Goal: Information Seeking & Learning: Learn about a topic

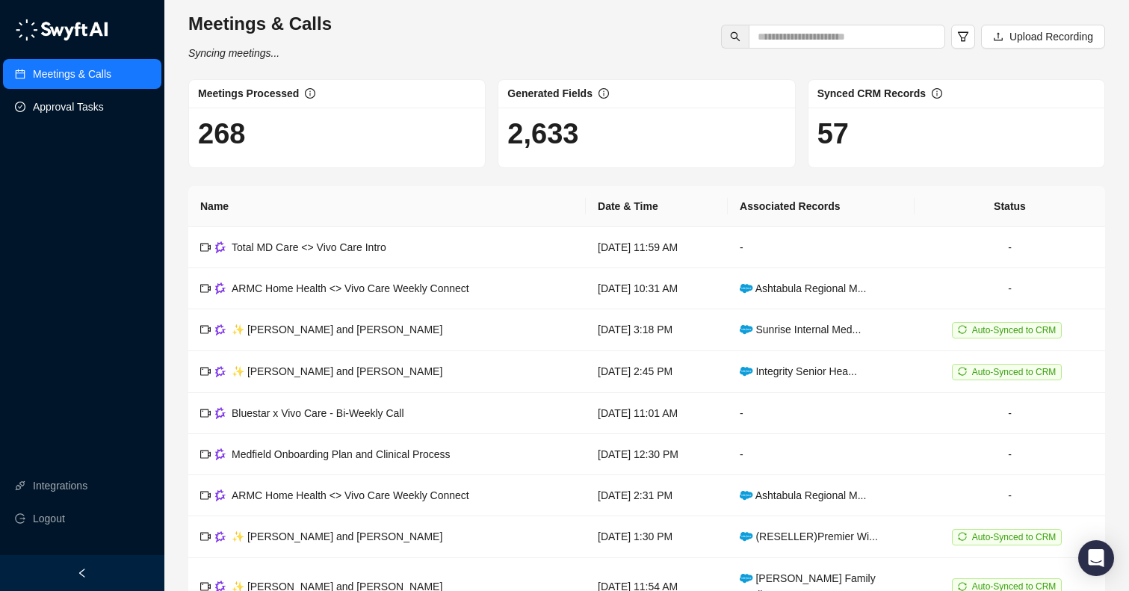
click at [69, 117] on link "Approval Tasks" at bounding box center [68, 107] width 71 height 30
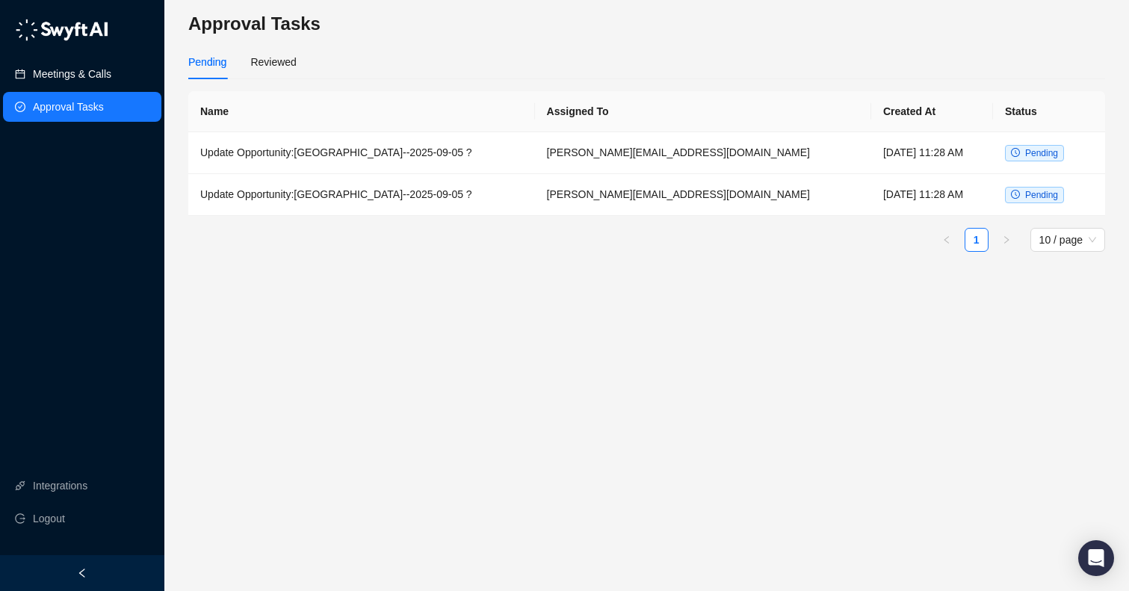
click at [79, 78] on link "Meetings & Calls" at bounding box center [72, 74] width 78 height 30
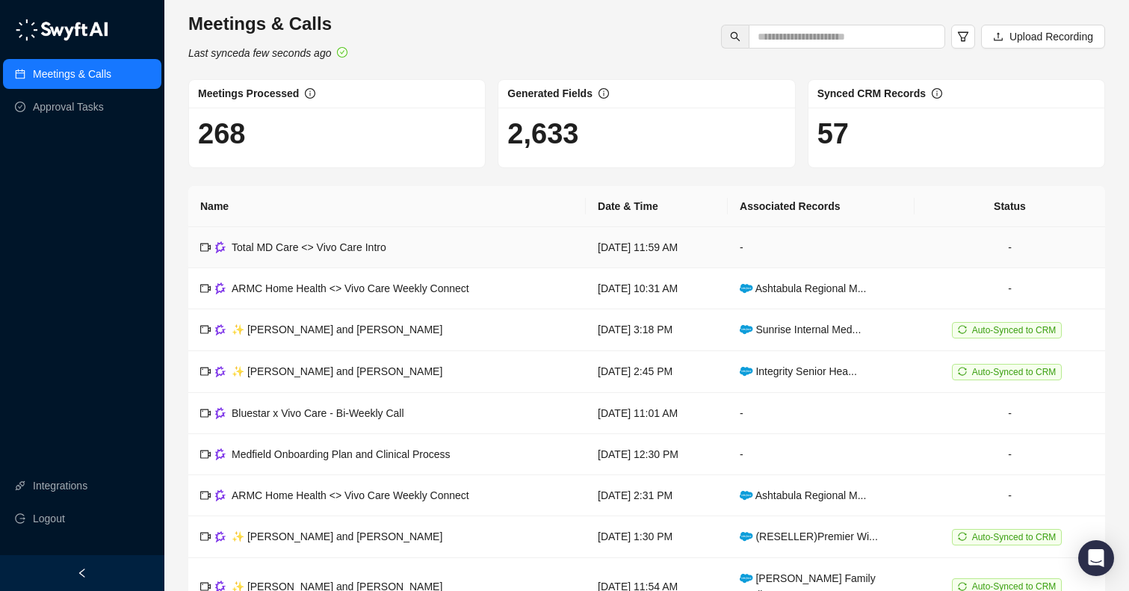
click at [325, 239] on div "Total MD Care <> Vivo Care Intro" at bounding box center [309, 247] width 155 height 16
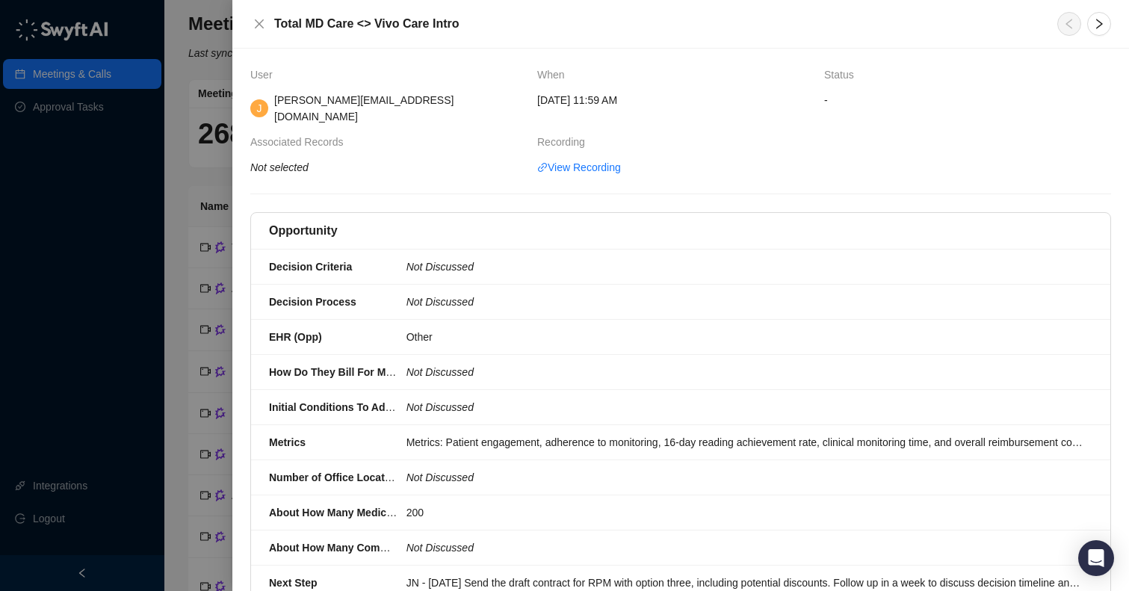
click at [376, 134] on div "Associated Records" at bounding box center [387, 142] width 275 height 16
click at [320, 222] on h5 "Opportunity" at bounding box center [303, 231] width 69 height 18
click at [401, 434] on div "Metrics" at bounding box center [332, 442] width 137 height 16
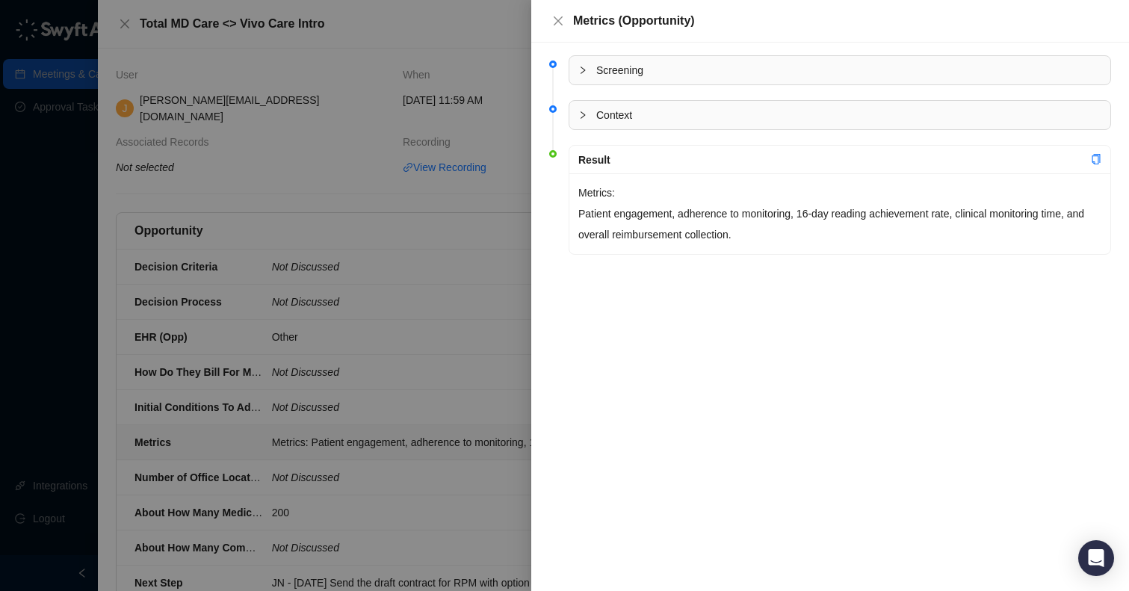
click at [617, 80] on div "Screening" at bounding box center [839, 70] width 541 height 28
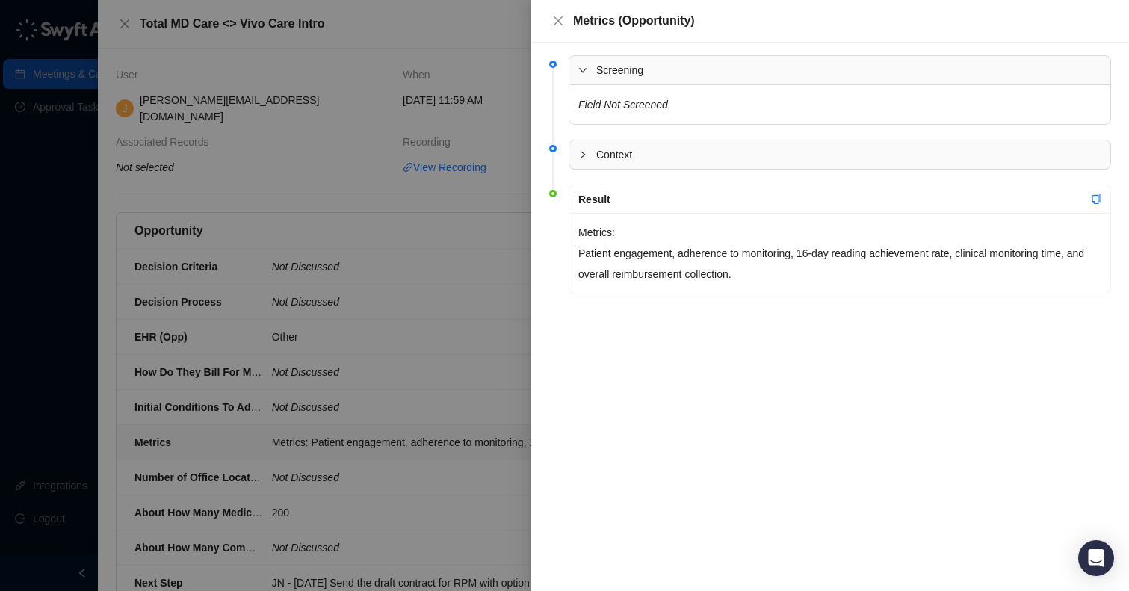
click at [598, 149] on span "Context" at bounding box center [848, 154] width 505 height 16
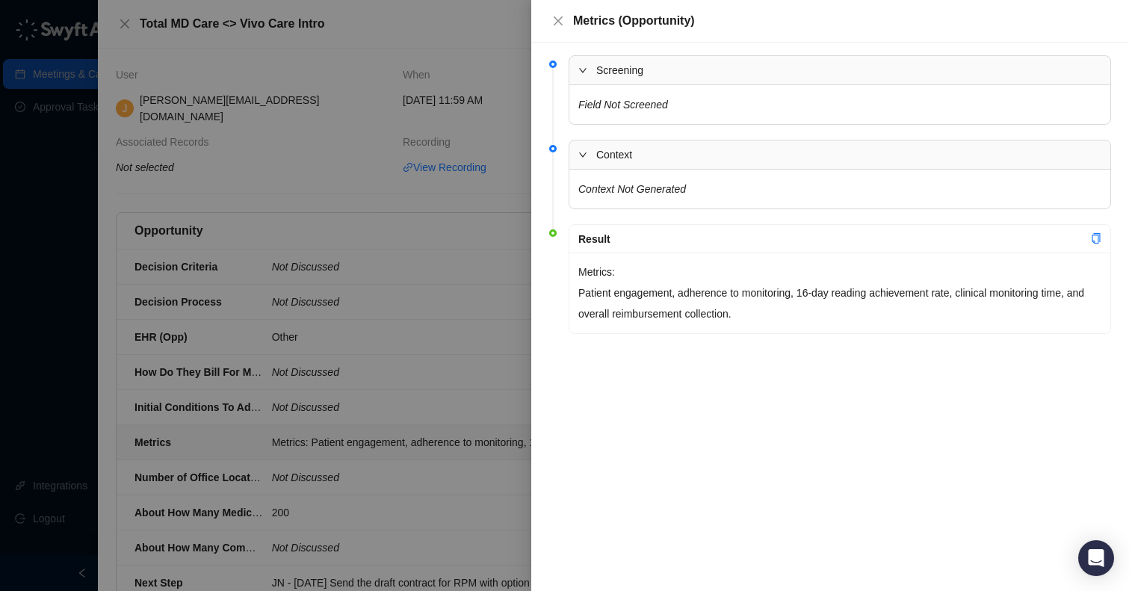
click at [598, 149] on span "Context" at bounding box center [848, 154] width 505 height 16
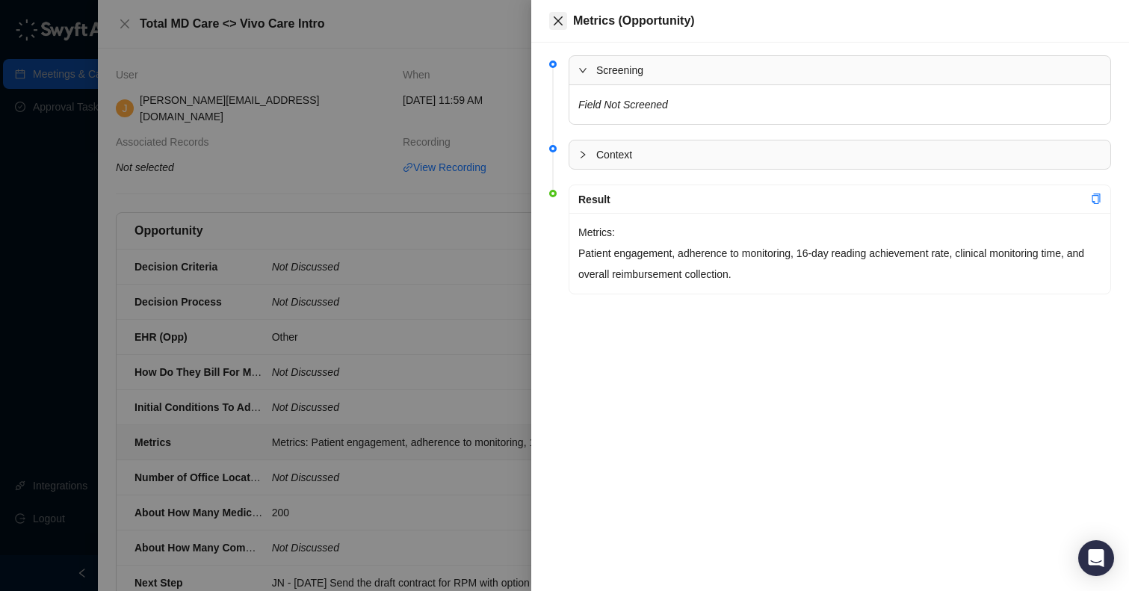
click at [561, 22] on icon "close" at bounding box center [558, 21] width 12 height 12
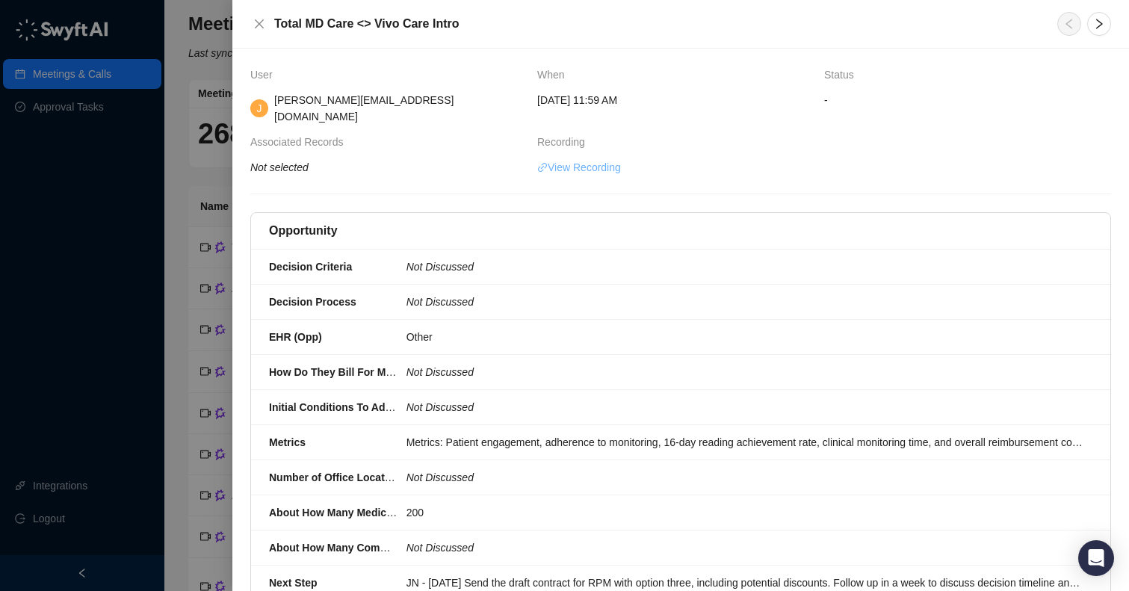
click at [595, 159] on link "View Recording" at bounding box center [579, 167] width 84 height 16
click at [257, 31] on button "Close" at bounding box center [259, 24] width 18 height 18
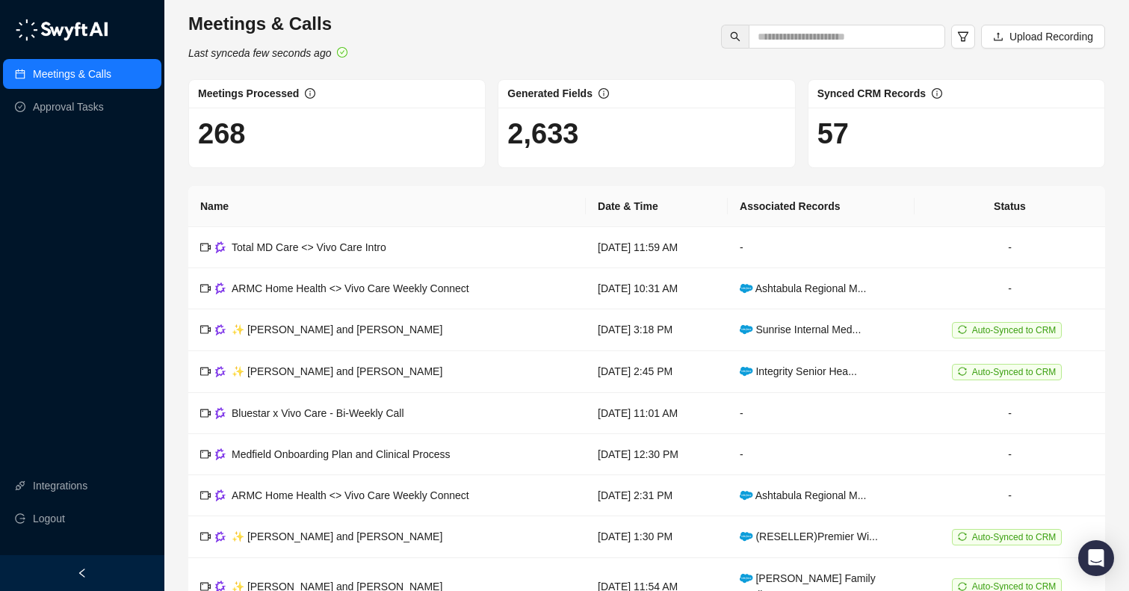
click at [84, 205] on div "Meetings & Calls Approval Tasks Integrations Logout" at bounding box center [82, 277] width 164 height 555
click at [559, 42] on div "Meetings & Calls Last synced a few seconds ago Upload Recording" at bounding box center [646, 36] width 925 height 49
click at [531, 35] on div "Meetings & Calls Last synced a few seconds ago Upload Recording" at bounding box center [646, 36] width 925 height 49
click at [354, 249] on span "Total MD Care <> Vivo Care Intro" at bounding box center [309, 247] width 155 height 12
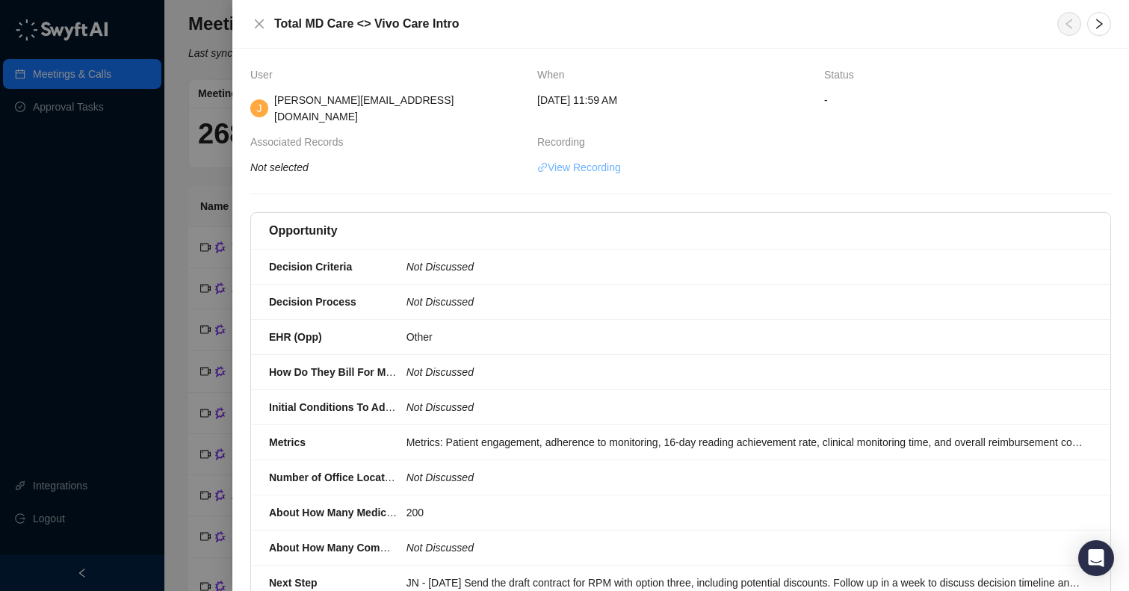
click at [563, 159] on link "View Recording" at bounding box center [579, 167] width 84 height 16
click at [92, 184] on div at bounding box center [564, 295] width 1129 height 591
